Goal: Task Accomplishment & Management: Use online tool/utility

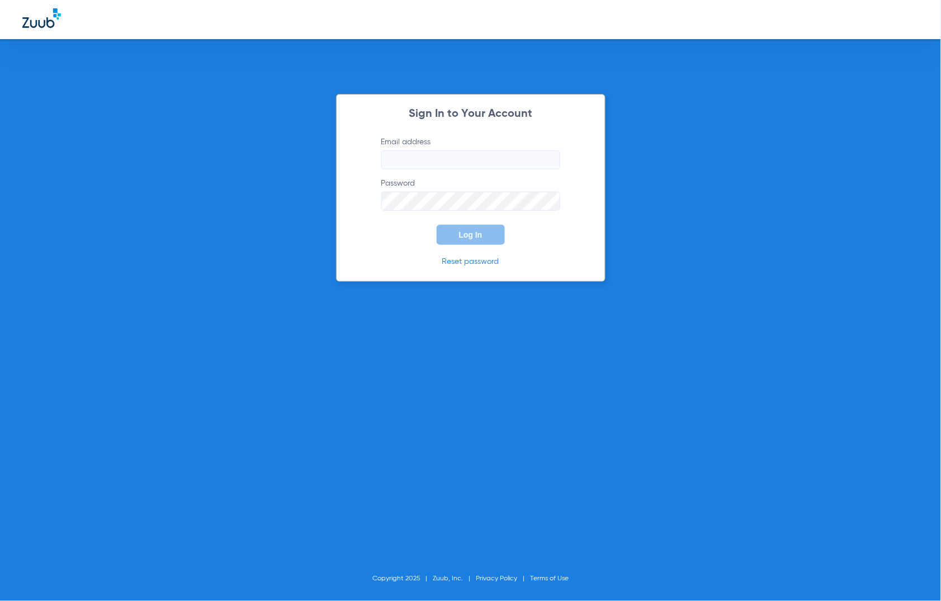
type input "[EMAIL_ADDRESS][DOMAIN_NAME]"
click at [391, 241] on form "Email address [EMAIL_ADDRESS][DOMAIN_NAME] Password Log In" at bounding box center [471, 190] width 213 height 108
click at [481, 233] on span "Log In" at bounding box center [470, 234] width 23 height 9
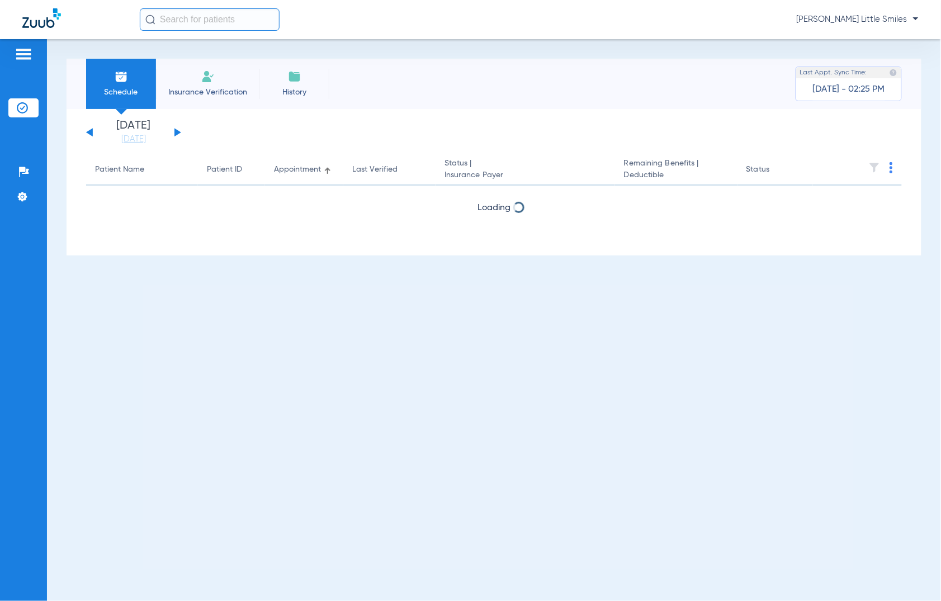
click at [219, 87] on span "Insurance Verification" at bounding box center [207, 92] width 87 height 11
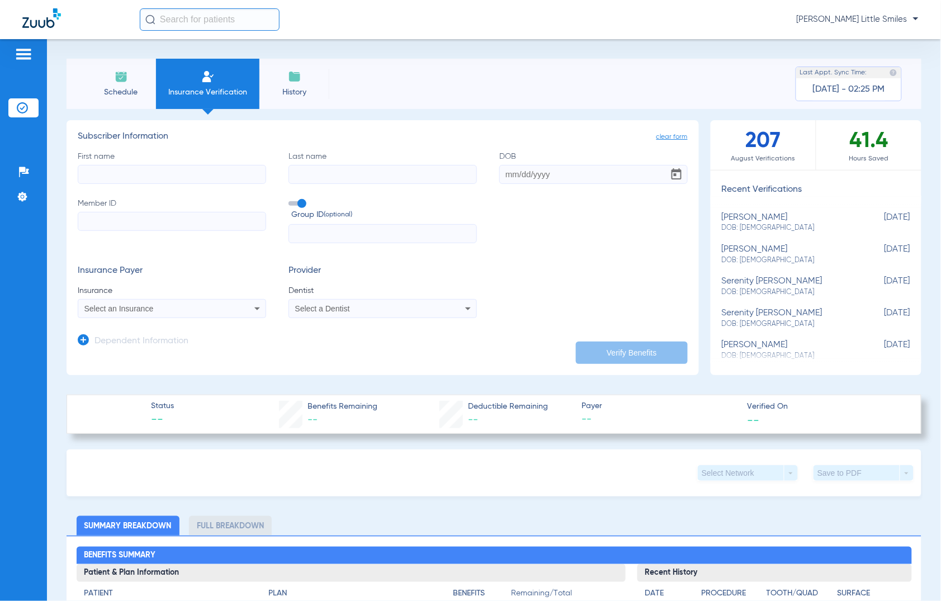
click at [174, 179] on input "First name" at bounding box center [172, 174] width 188 height 19
type input "[PERSON_NAME]"
type input "[DATE]"
click at [105, 214] on input "Member ID" at bounding box center [172, 221] width 188 height 19
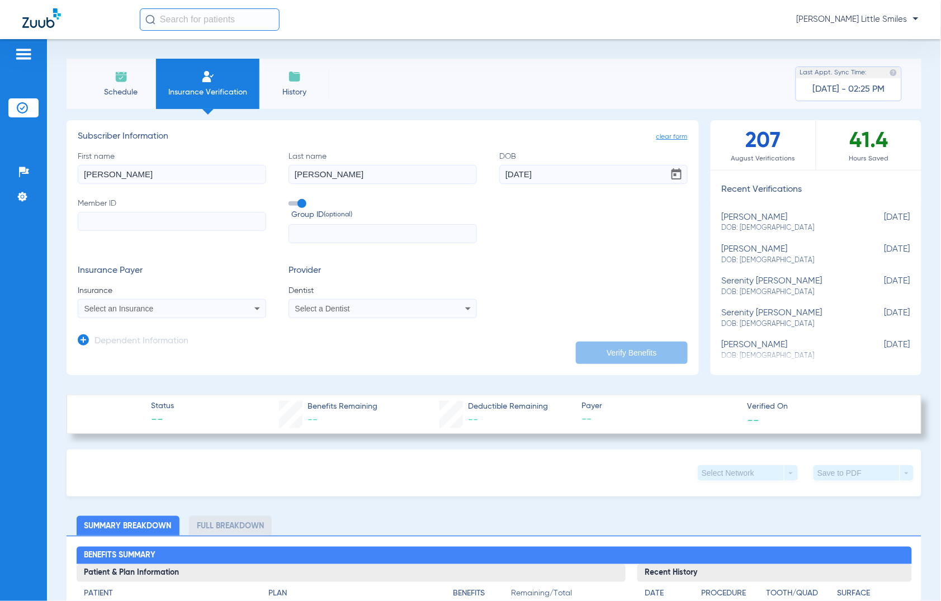
paste input "279822280"
type input "279822280"
click at [108, 312] on span "Select an Insurance" at bounding box center [118, 308] width 69 height 9
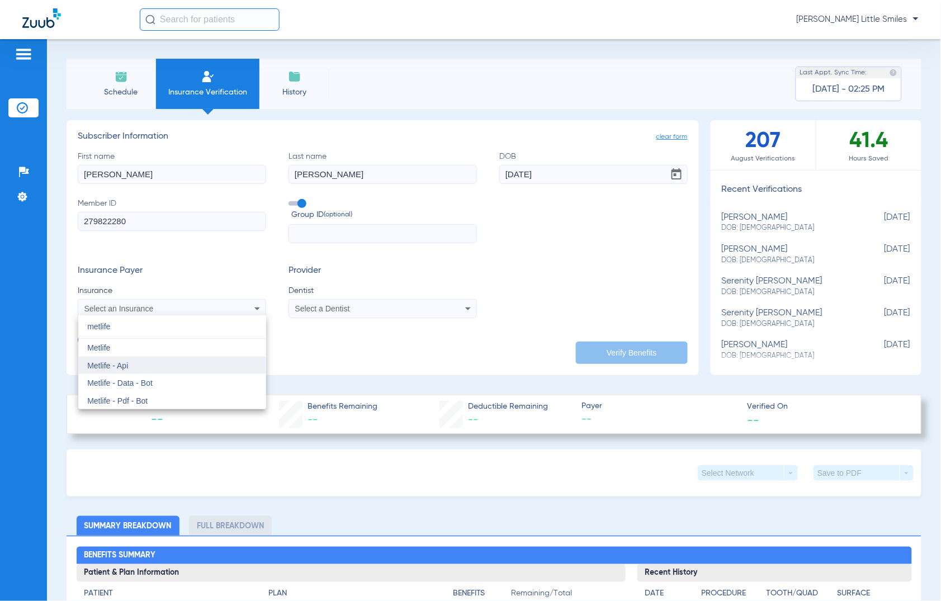
type input "metlife"
click at [140, 368] on mat-option "Metlife - Api" at bounding box center [172, 366] width 188 height 18
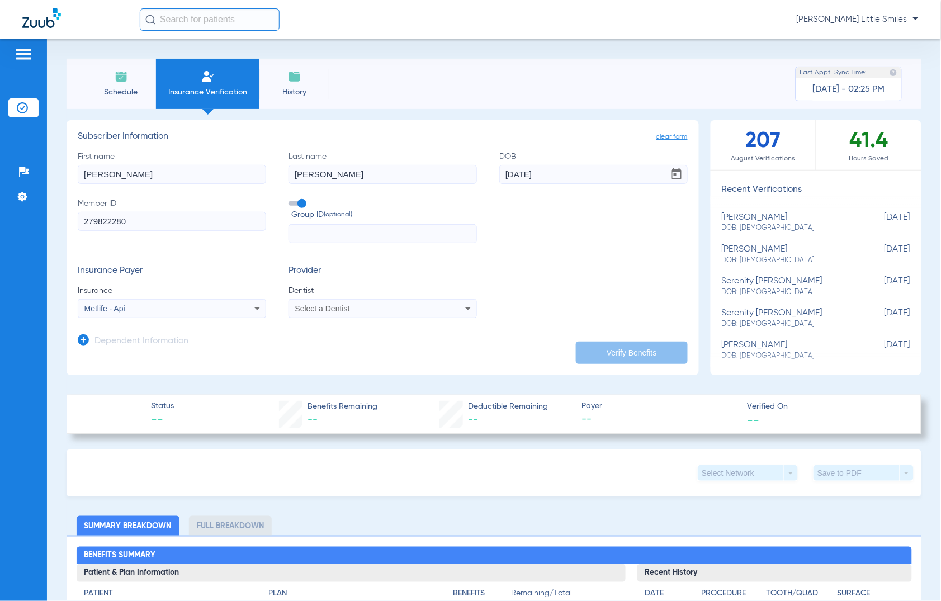
click at [379, 309] on div "Select a Dentist" at bounding box center [365, 309] width 140 height 8
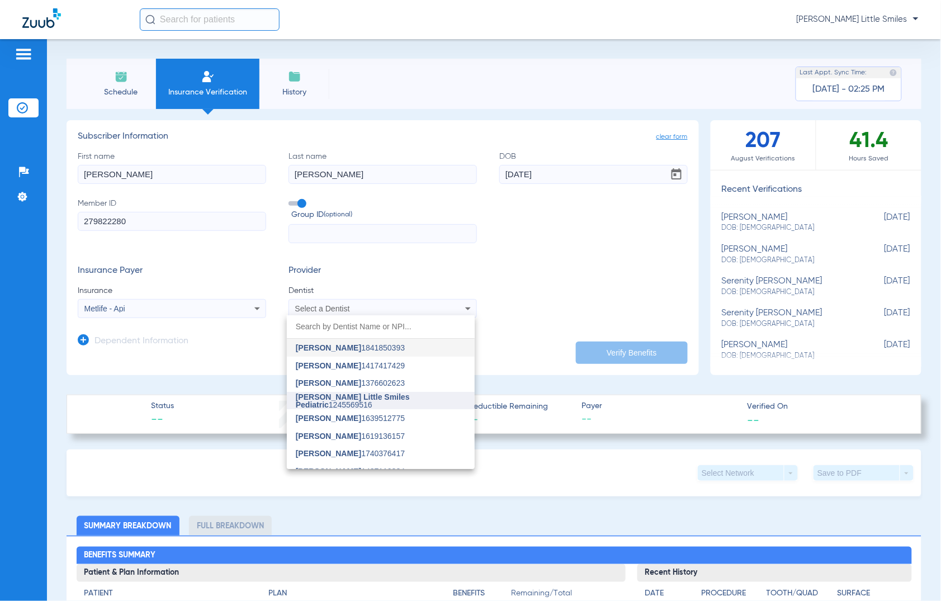
click at [347, 395] on mat-option "[PERSON_NAME] Little Smiles Pediatric 1245569516" at bounding box center [381, 401] width 188 height 18
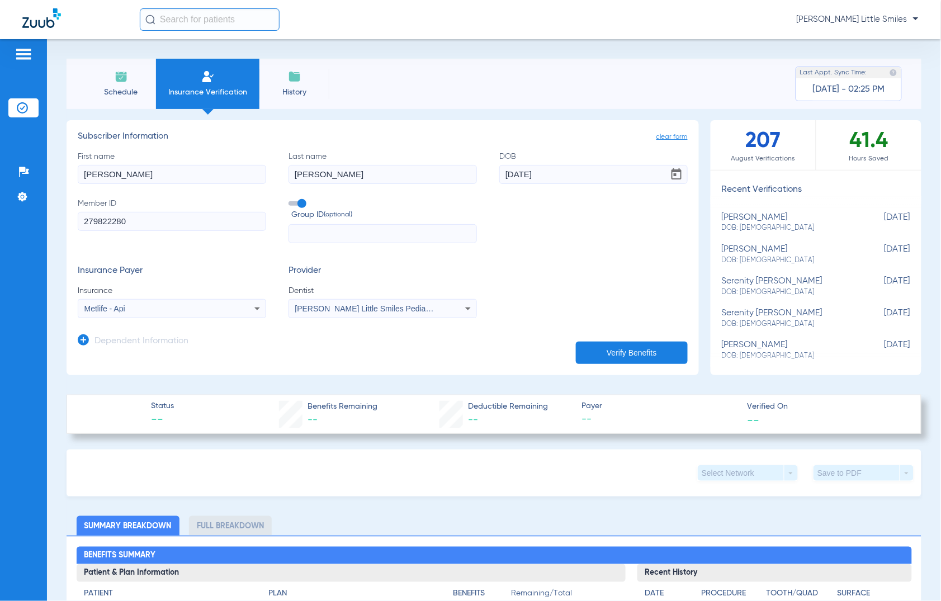
click at [88, 339] on icon at bounding box center [83, 339] width 11 height 11
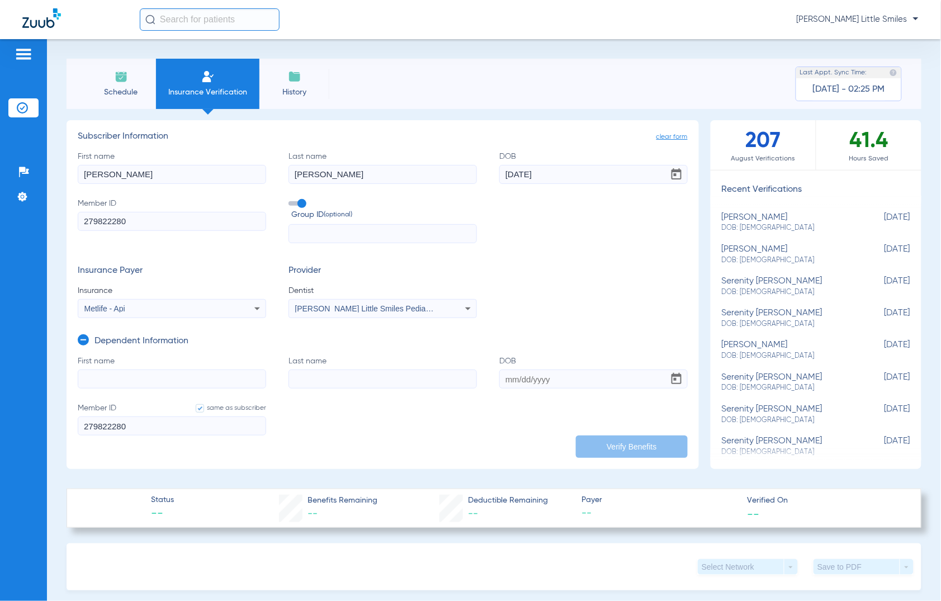
click at [147, 375] on input "First name" at bounding box center [172, 379] width 188 height 19
type input "[PERSON_NAME]"
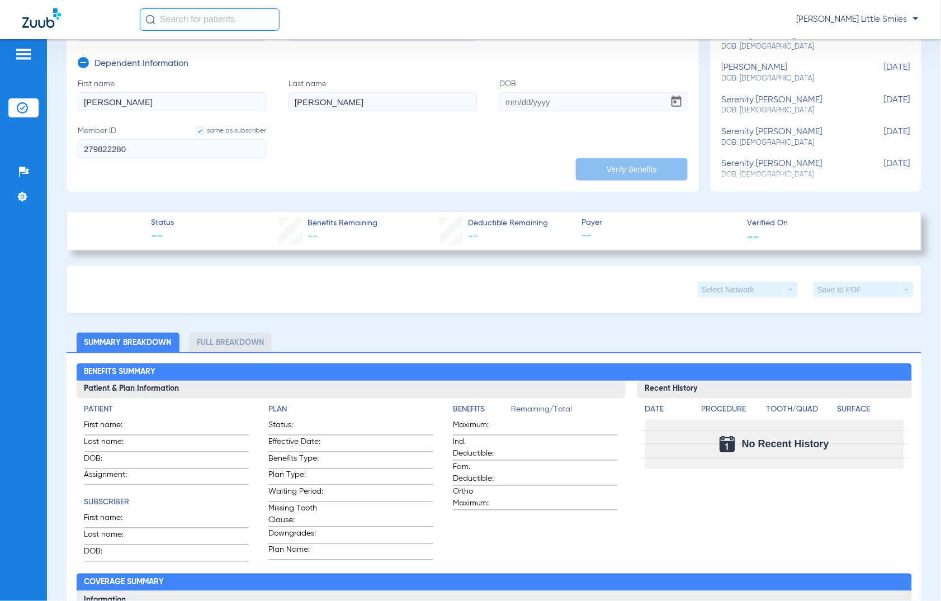
scroll to position [280, 0]
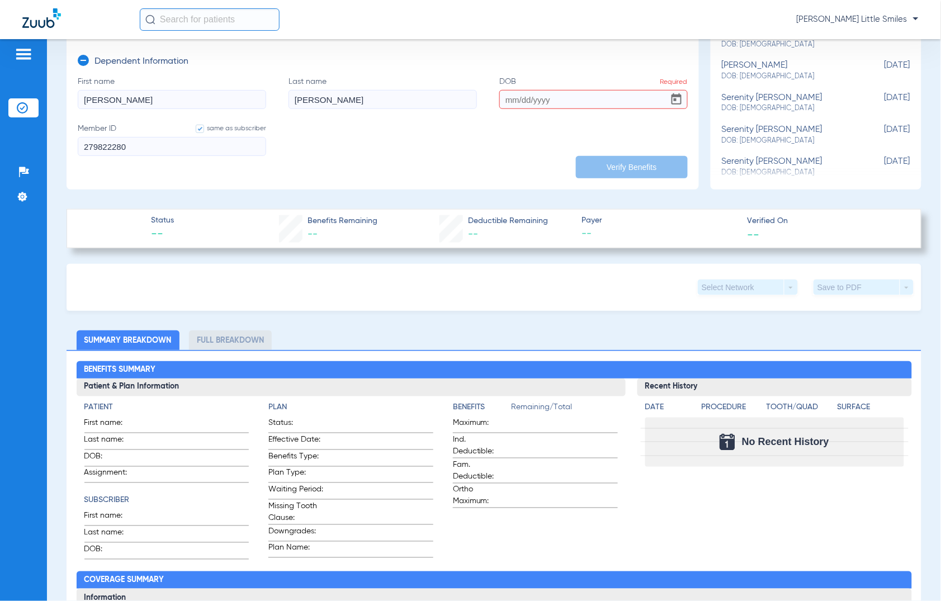
click at [507, 94] on input "DOB Required" at bounding box center [593, 99] width 188 height 19
type input "[DATE]"
click at [614, 168] on button "Verify Benefits" at bounding box center [632, 167] width 112 height 22
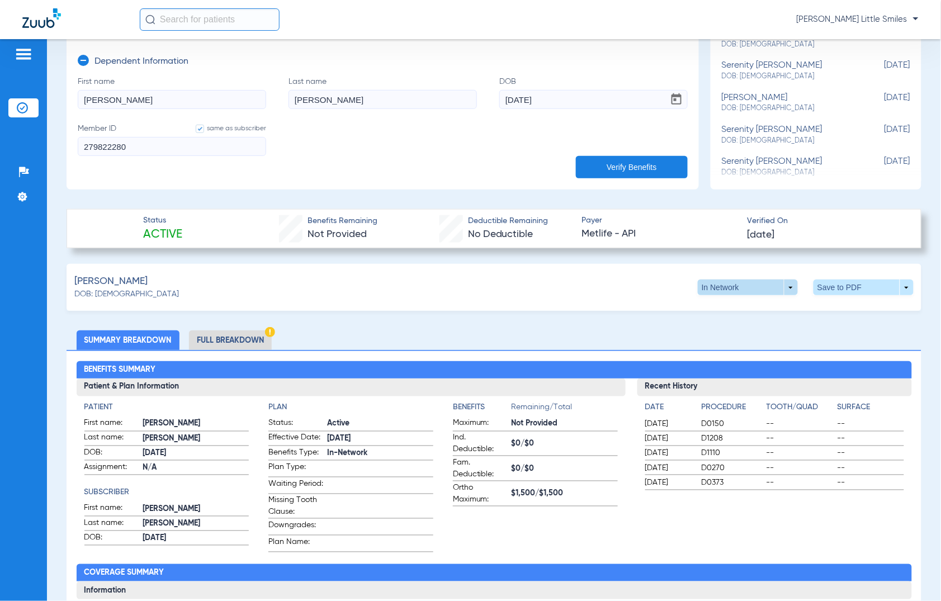
click at [736, 289] on span at bounding box center [748, 287] width 27 height 27
click at [717, 312] on span "Out of Network" at bounding box center [723, 309] width 52 height 8
click at [851, 289] on span at bounding box center [864, 287] width 27 height 27
click at [750, 308] on span "Save to PDF" at bounding box center [770, 309] width 44 height 8
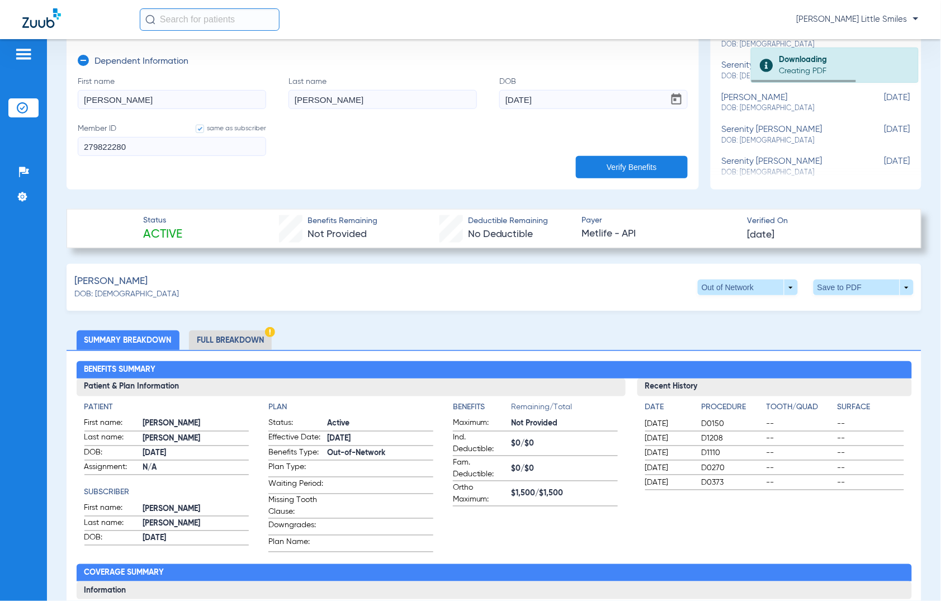
click at [235, 336] on li "Full Breakdown" at bounding box center [230, 340] width 83 height 20
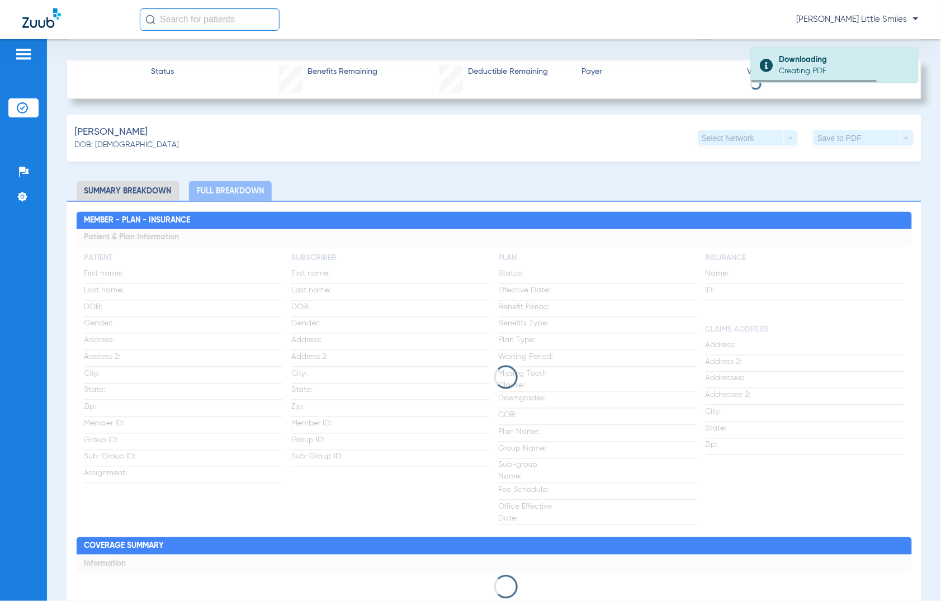
scroll to position [489, 0]
